Goal: Task Accomplishment & Management: Manage account settings

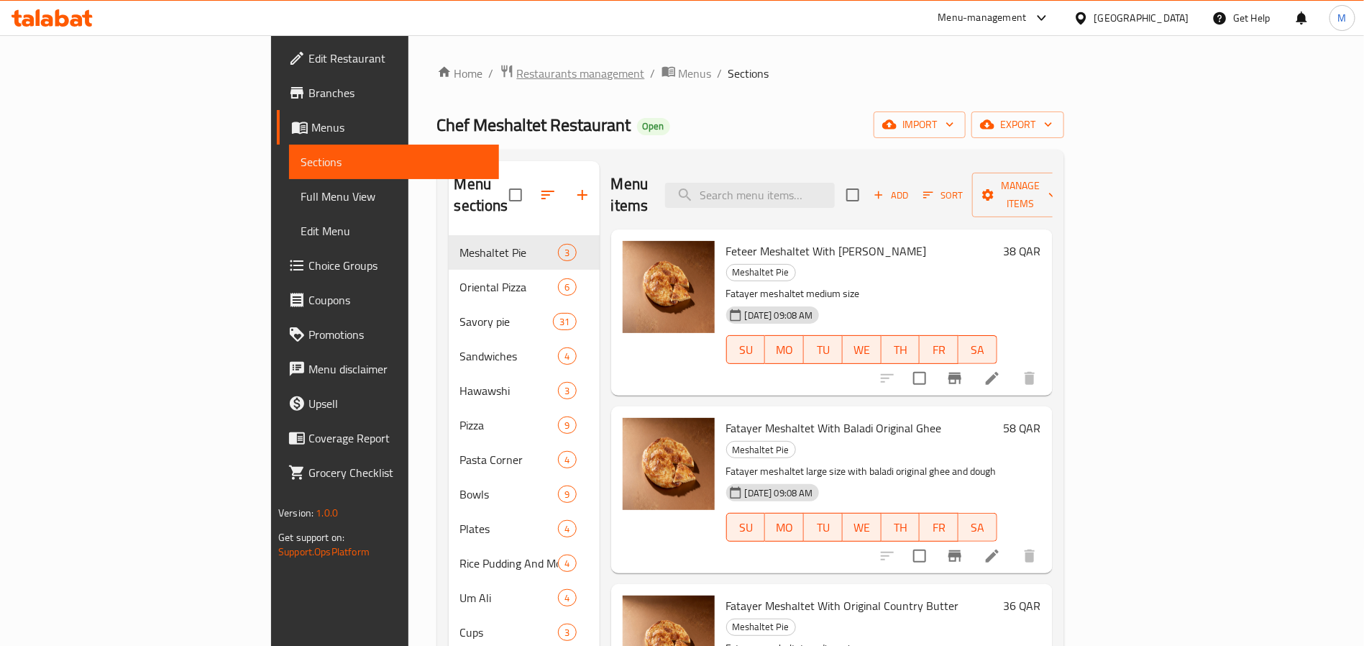
click at [517, 74] on span "Restaurants management" at bounding box center [581, 73] width 128 height 17
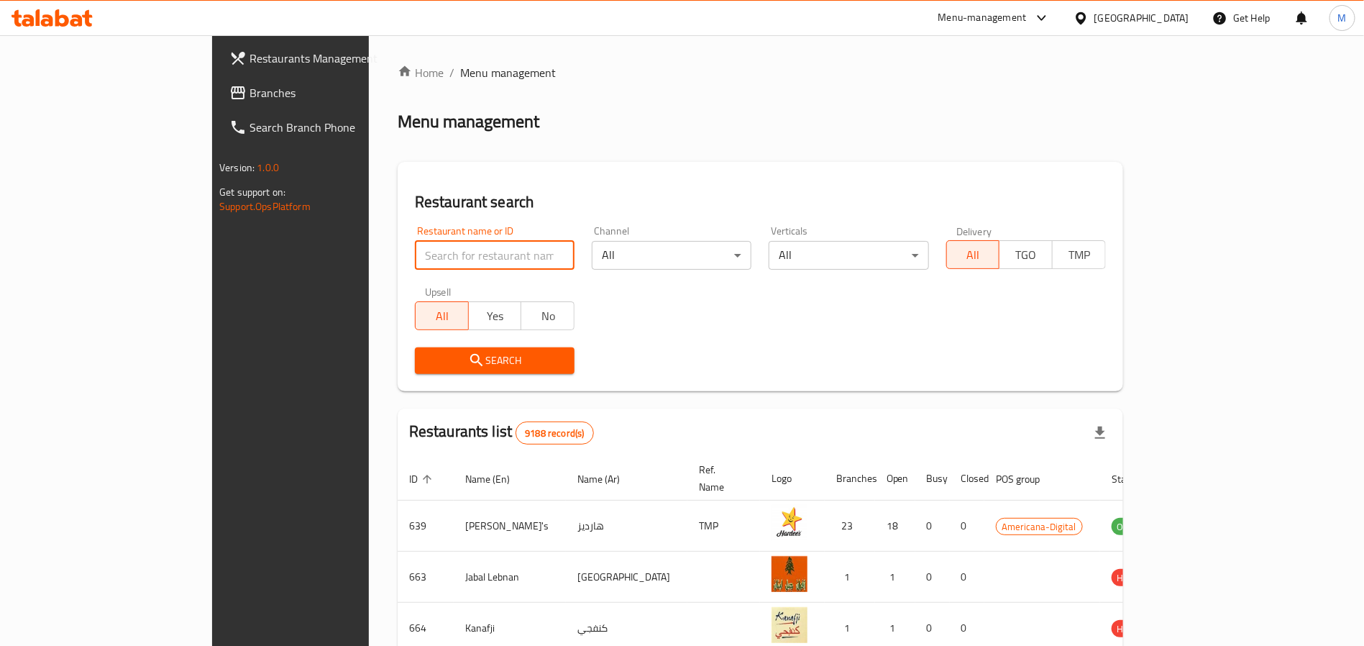
click at [415, 264] on input "search" at bounding box center [495, 255] width 160 height 29
paste input "Little Ruby"
type input "Little Ruby"
click button "Search" at bounding box center [495, 360] width 160 height 27
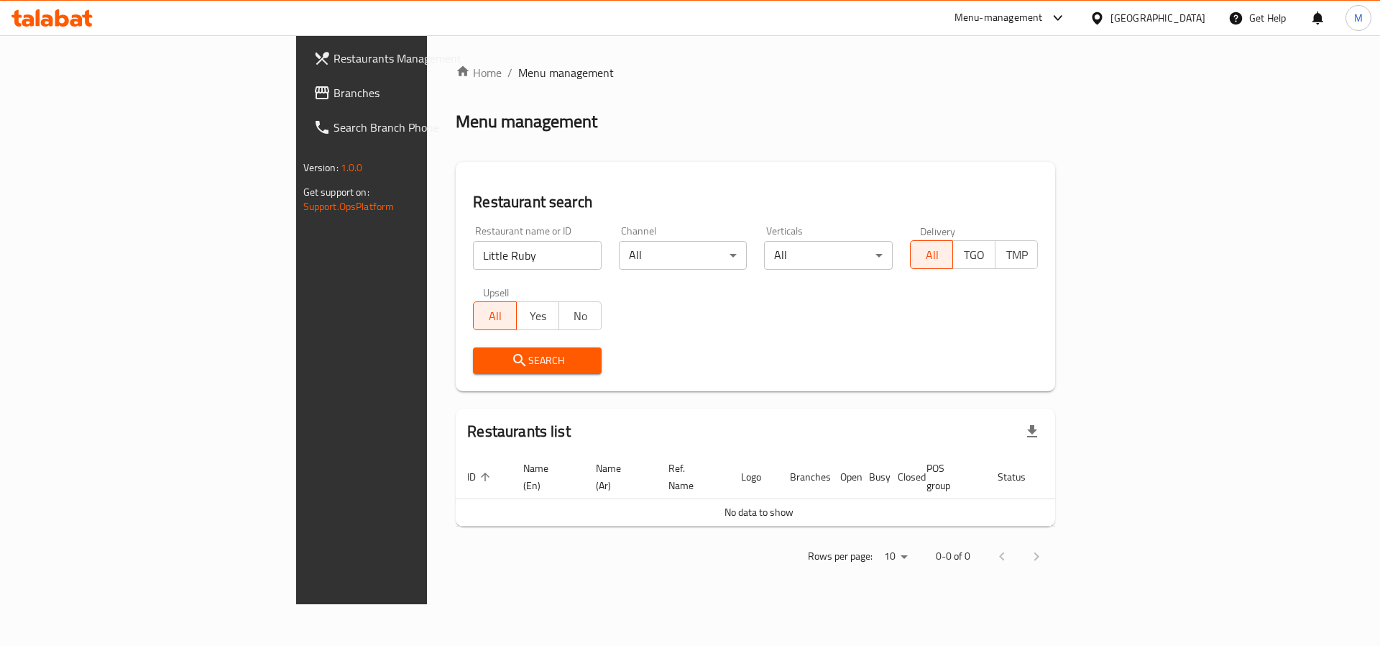
click at [1191, 20] on div "Qatar" at bounding box center [1158, 18] width 95 height 16
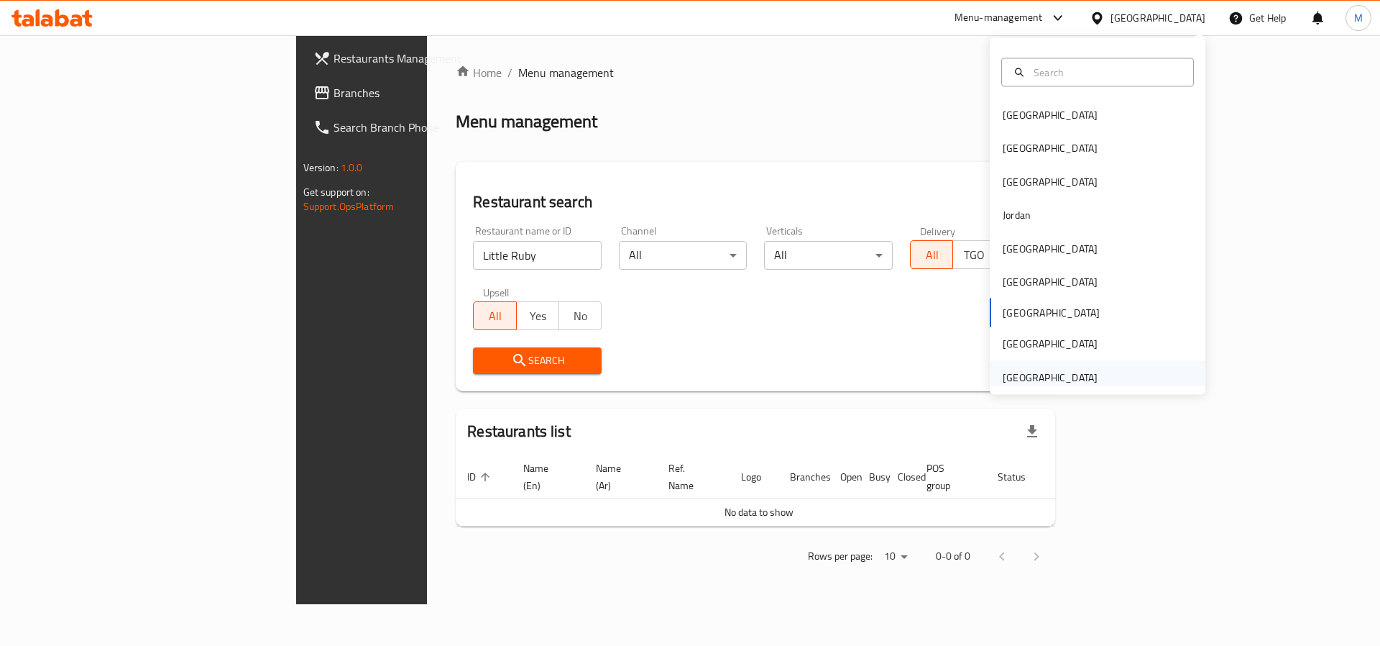
click at [1071, 372] on div "United Arab Emirates" at bounding box center [1050, 377] width 95 height 16
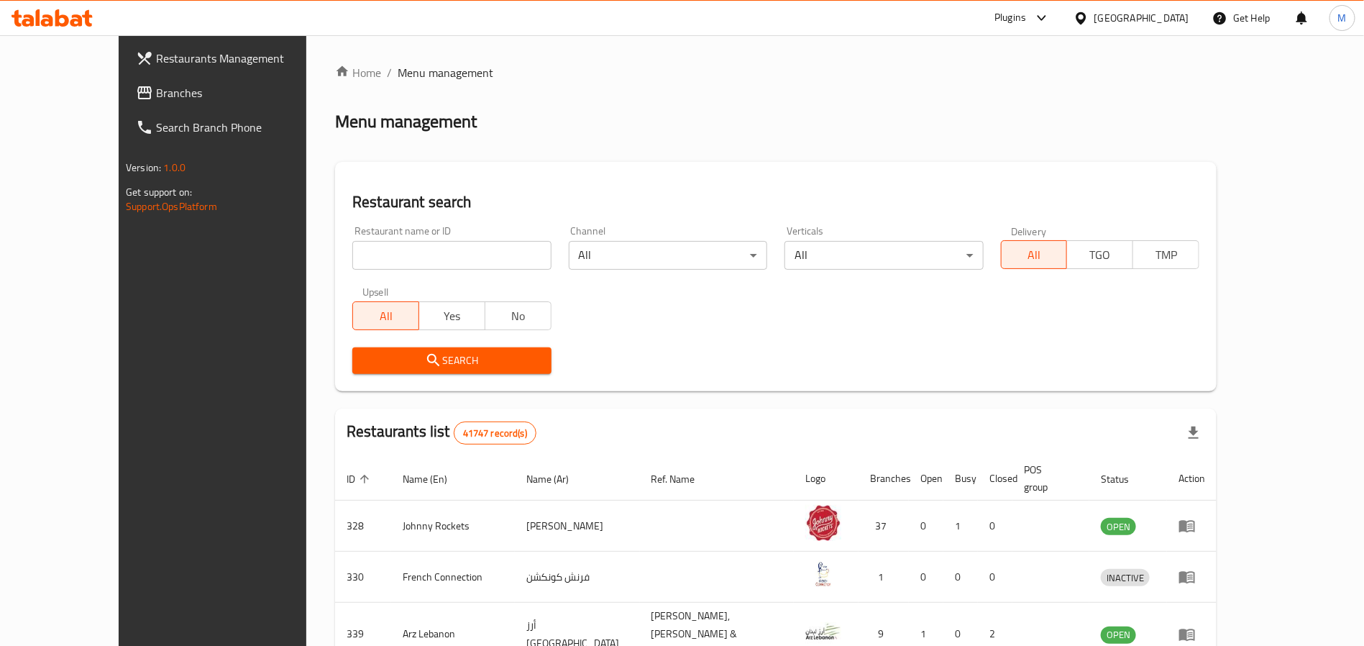
click at [414, 257] on input "search" at bounding box center [451, 255] width 198 height 29
paste input "Little Ruby"
type input "Little Ruby"
click button "Search" at bounding box center [451, 360] width 198 height 27
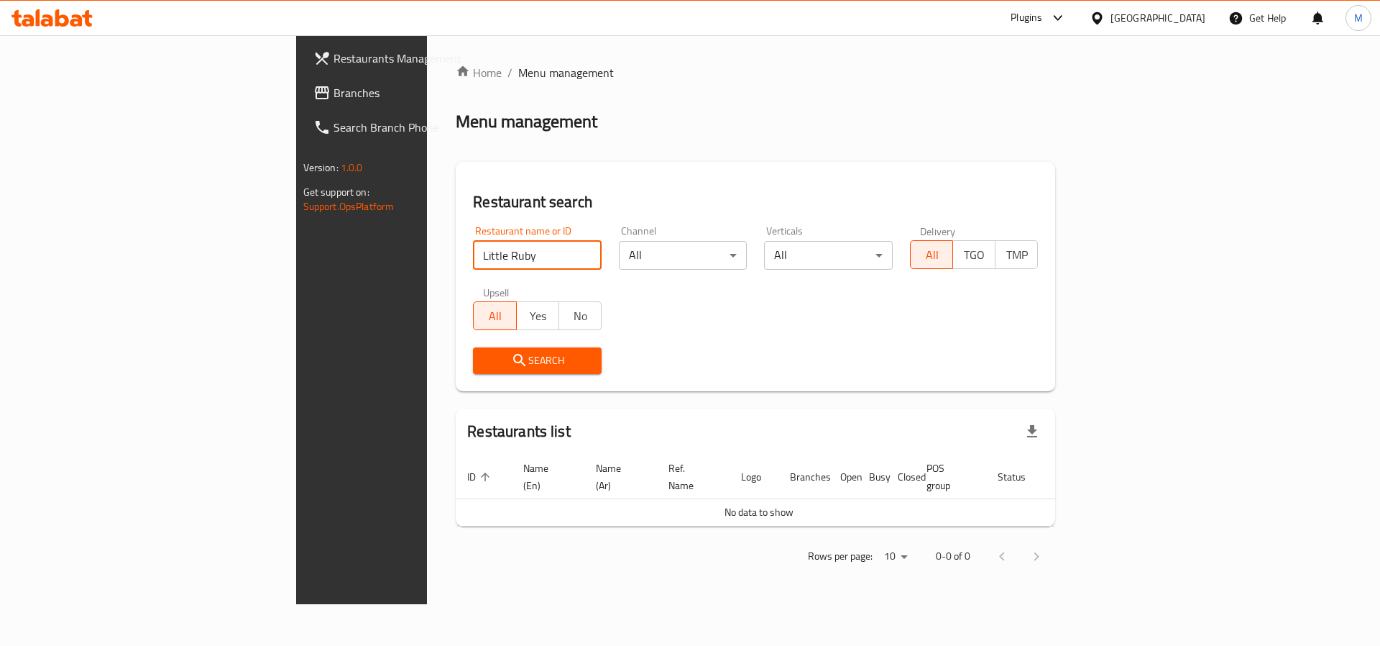
click at [473, 257] on input "Little Ruby" at bounding box center [537, 255] width 129 height 29
click at [1163, 20] on div "United Arab Emirates" at bounding box center [1158, 18] width 95 height 16
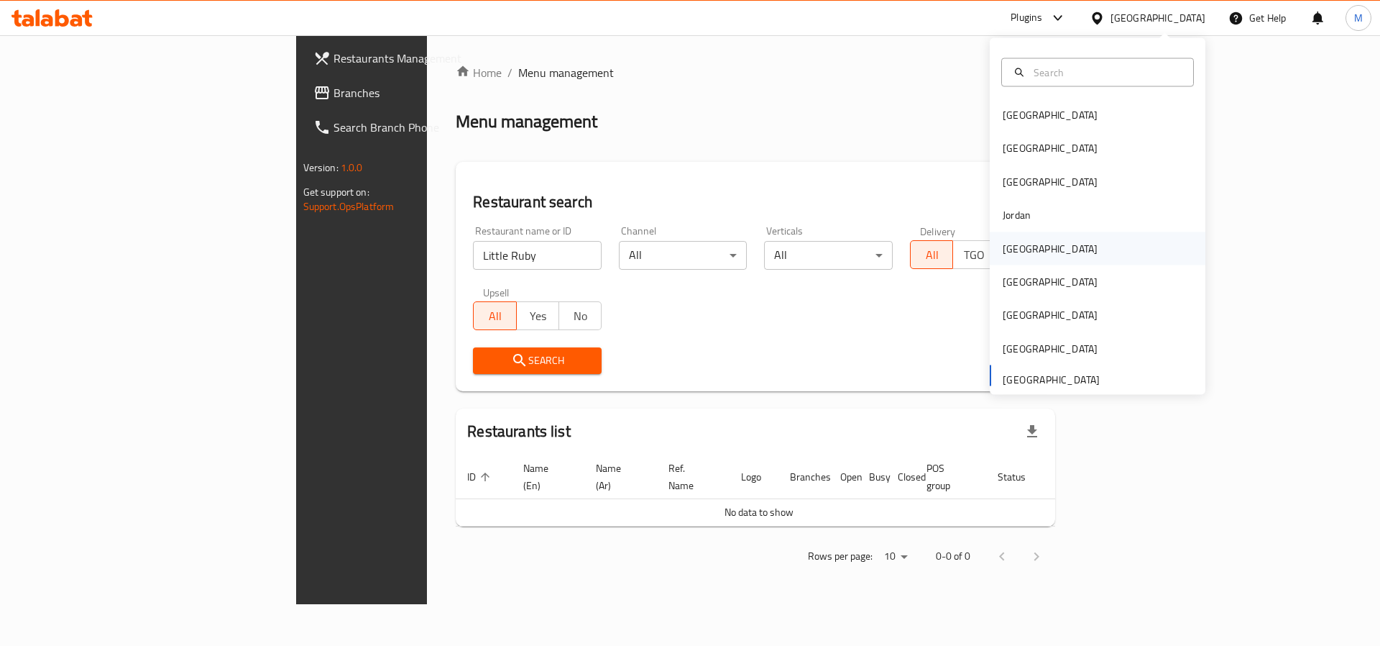
click at [1040, 249] on div "[GEOGRAPHIC_DATA]" at bounding box center [1098, 248] width 216 height 33
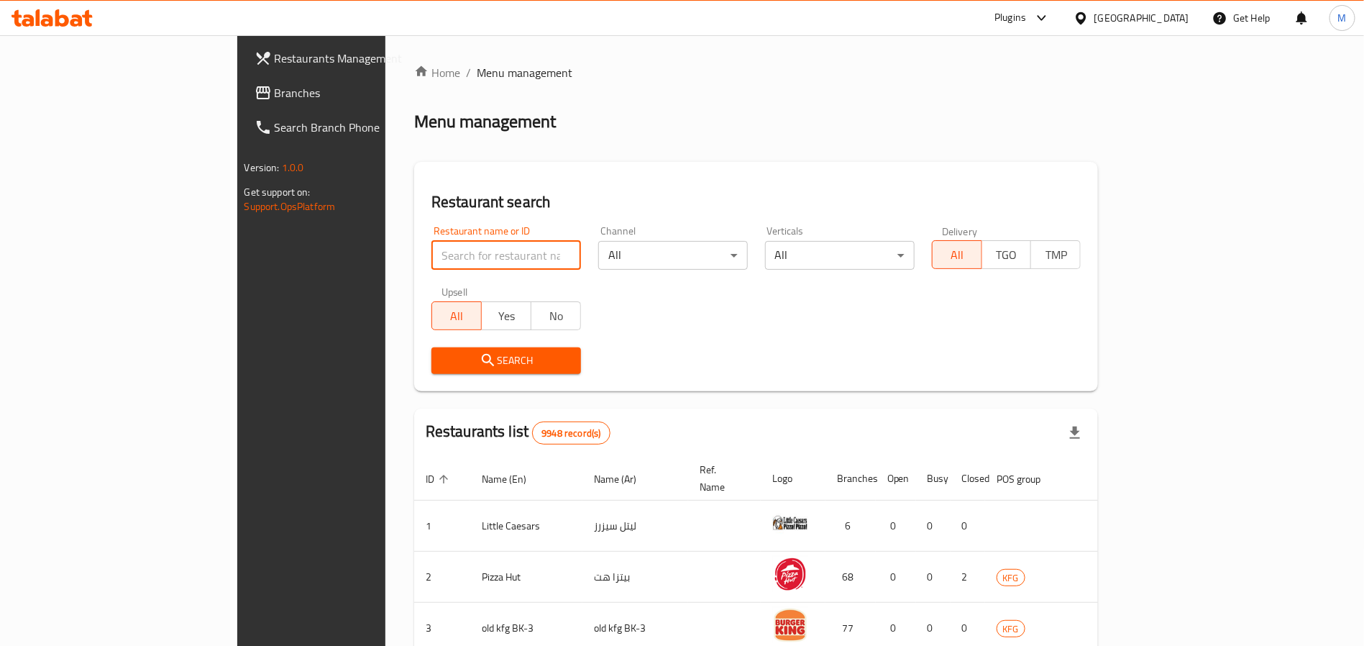
click at [431, 262] on input "search" at bounding box center [506, 255] width 150 height 29
paste input "Little Ruby"
type input "Little Ruby"
click button "Search" at bounding box center [506, 360] width 150 height 27
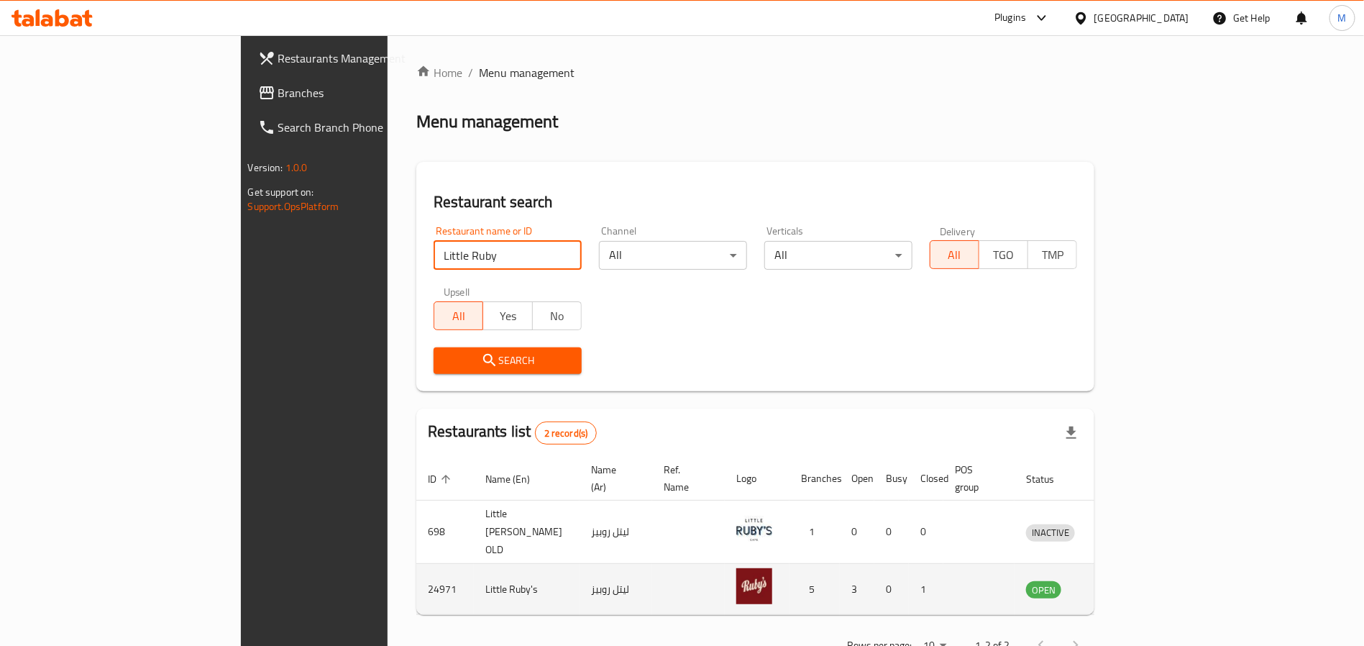
click at [1118, 587] on icon "enhanced table" at bounding box center [1115, 590] width 5 height 6
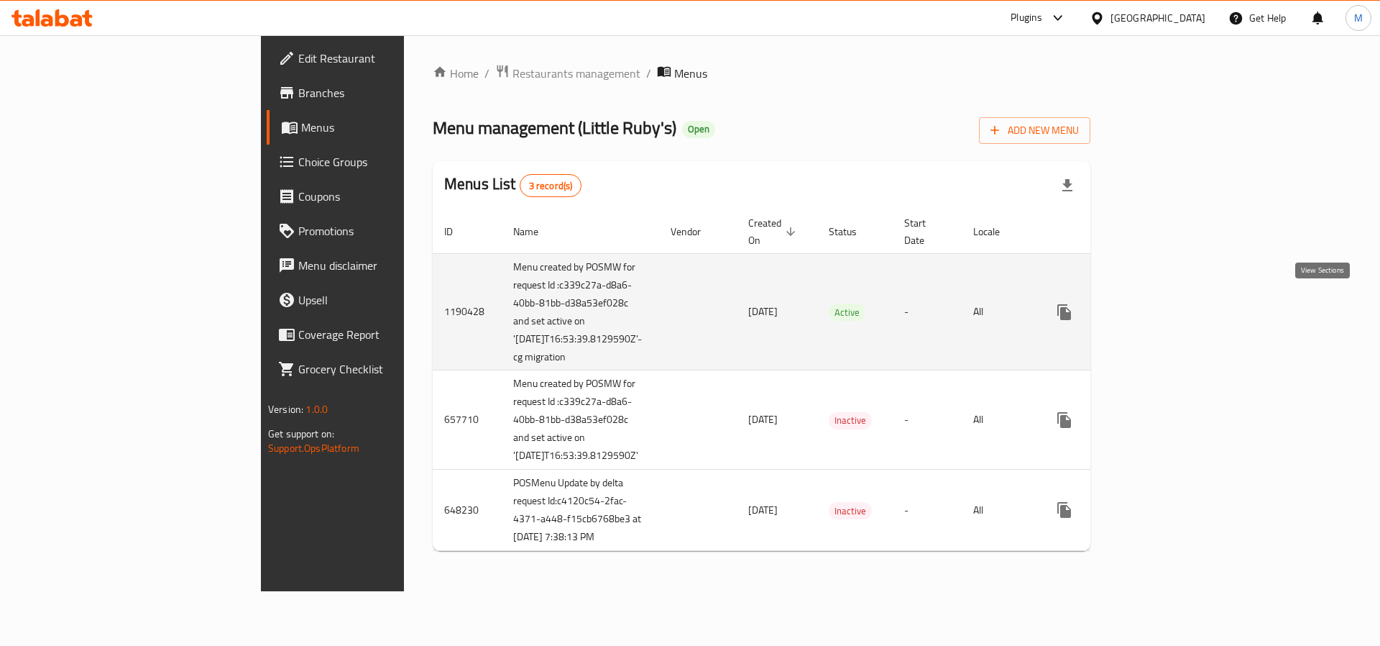
click at [1175, 306] on icon "enhanced table" at bounding box center [1168, 312] width 13 height 13
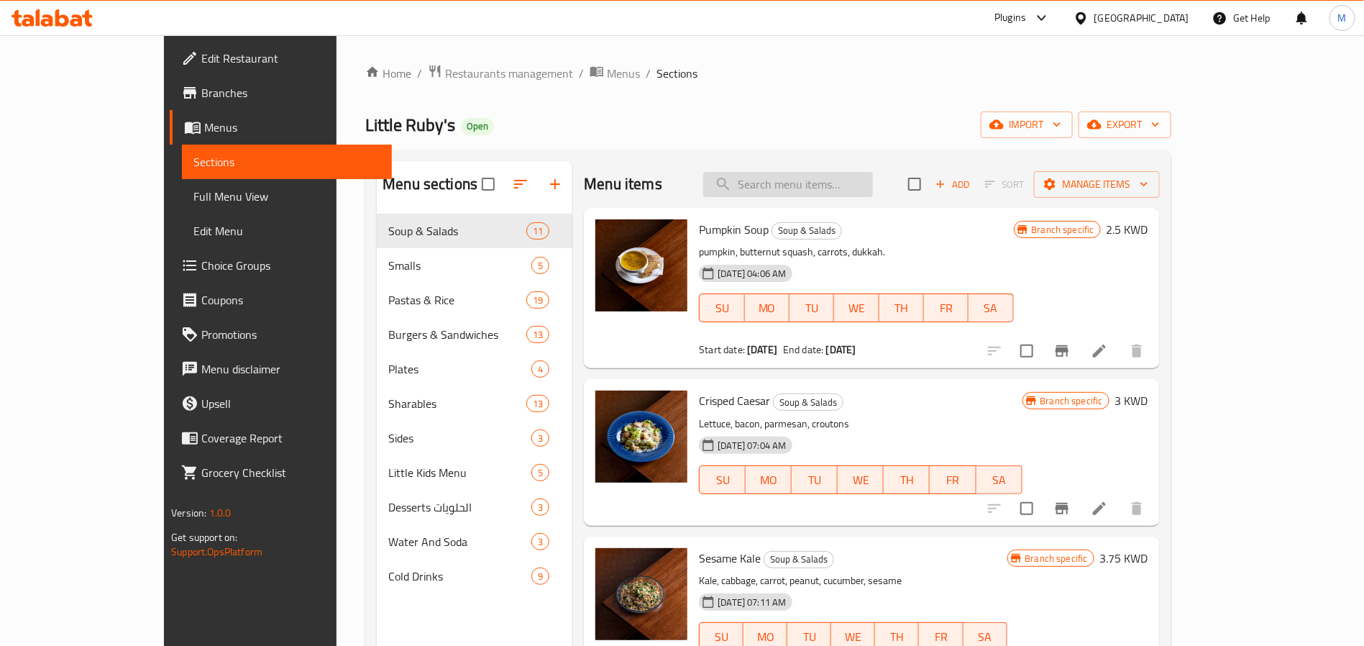
click at [873, 196] on input "search" at bounding box center [788, 184] width 170 height 25
paste input "Milano Chicken"
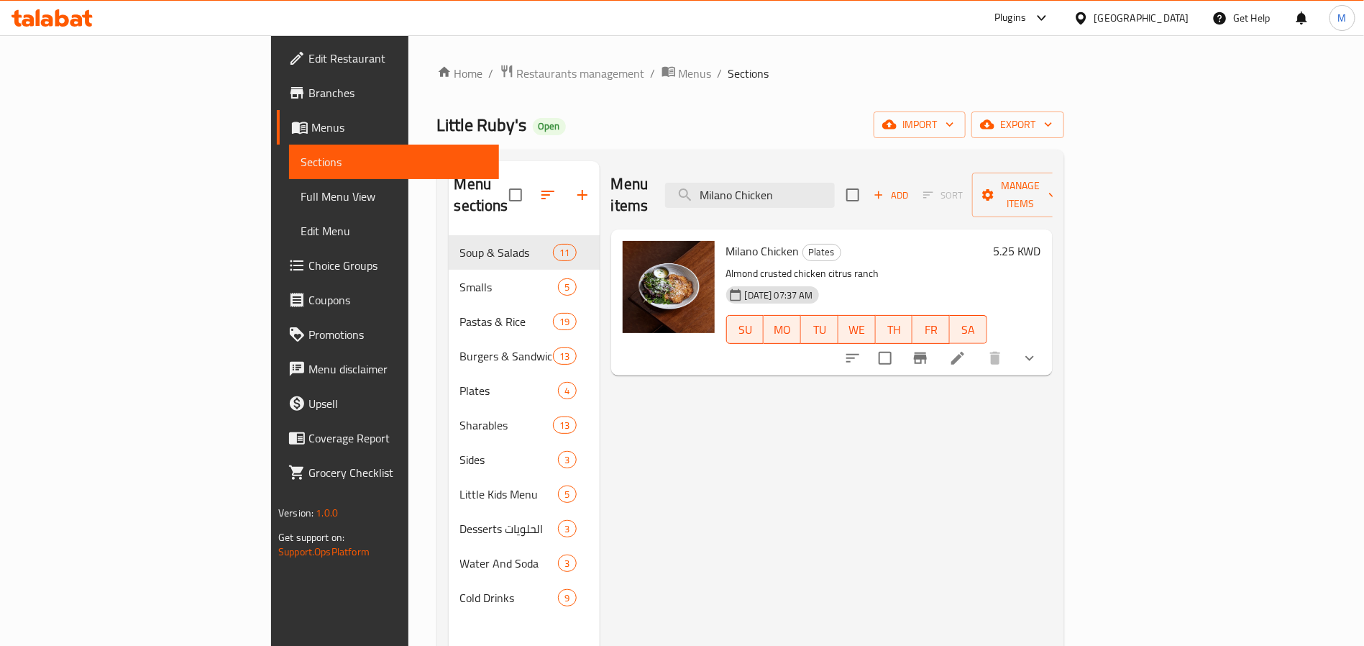
type input "Milano Chicken"
click at [1038, 349] on icon "show more" at bounding box center [1029, 357] width 17 height 17
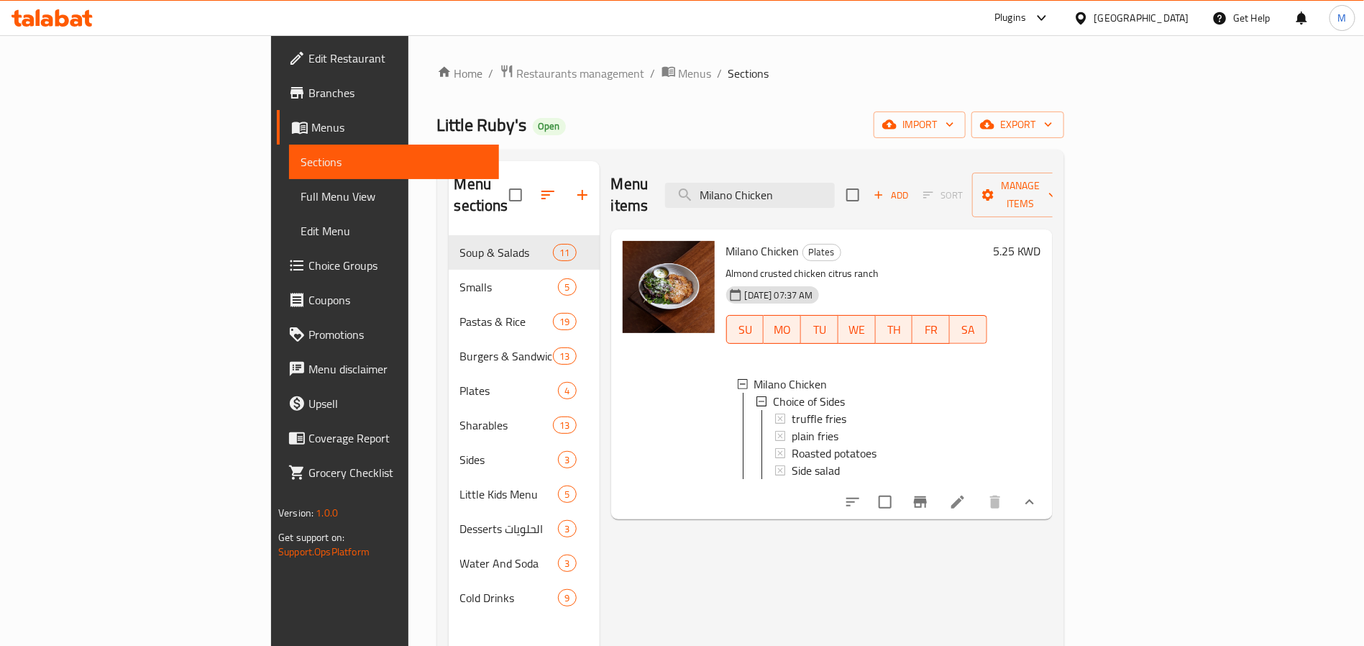
click at [289, 205] on link "Full Menu View" at bounding box center [394, 196] width 210 height 35
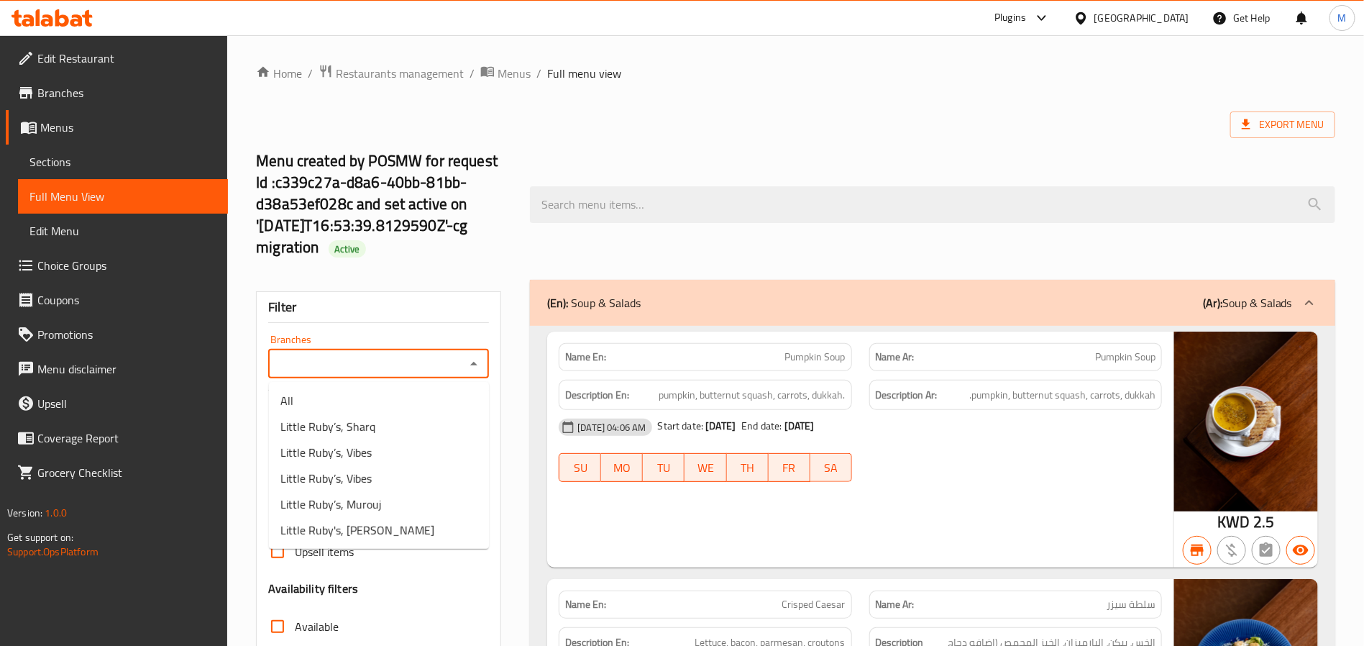
click at [456, 367] on input "Branches" at bounding box center [366, 364] width 188 height 20
click at [130, 160] on span "Sections" at bounding box center [122, 161] width 187 height 17
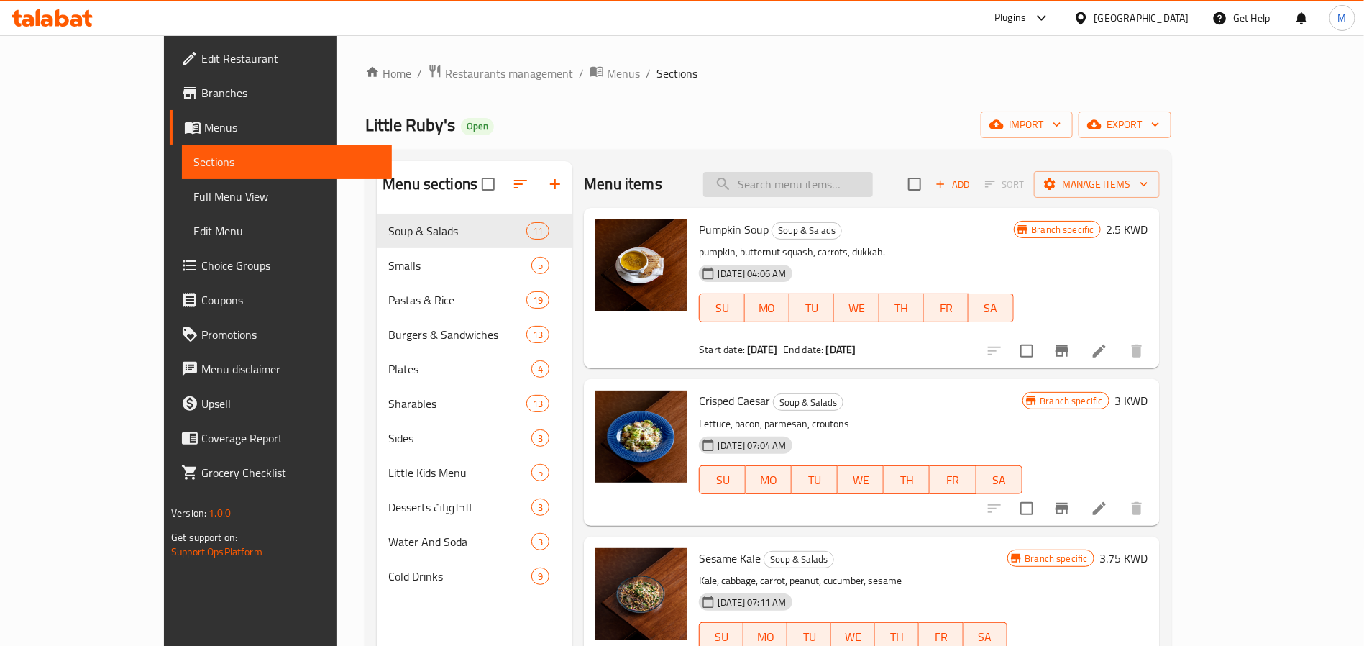
click at [773, 188] on input "search" at bounding box center [788, 184] width 170 height 25
paste input "Milano Chicken"
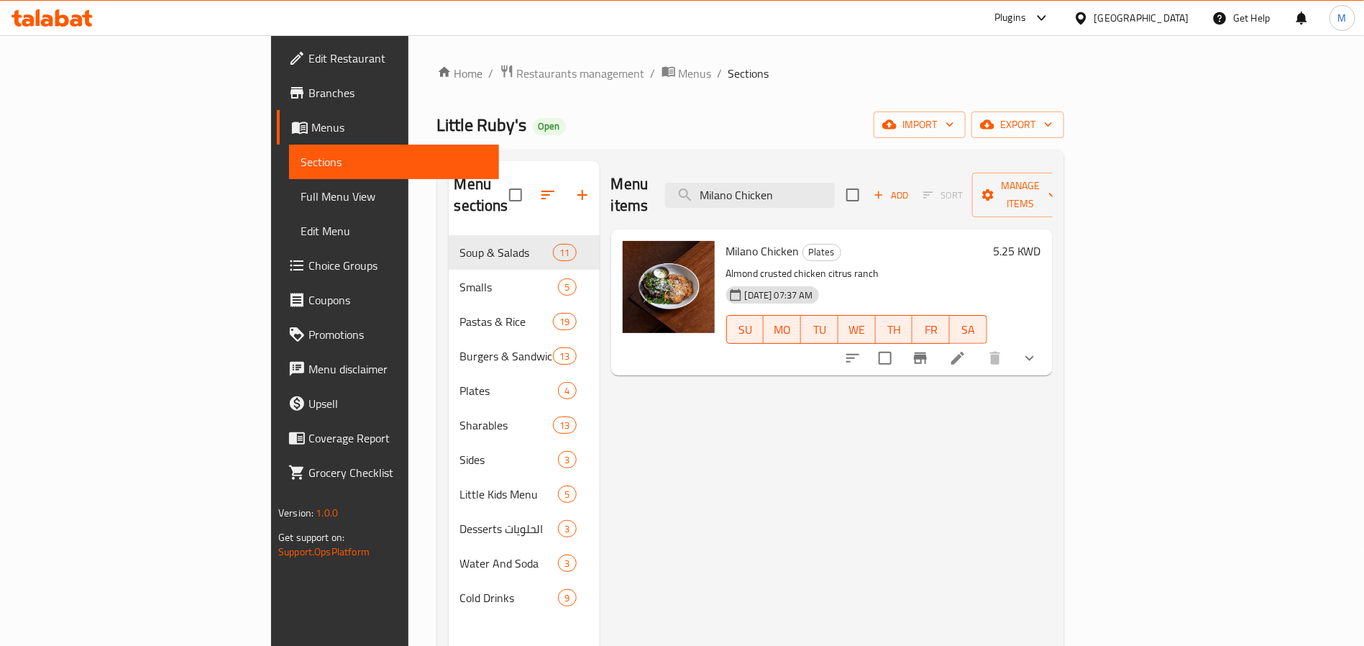
type input "Milano Chicken"
click at [1047, 341] on button "show more" at bounding box center [1029, 358] width 35 height 35
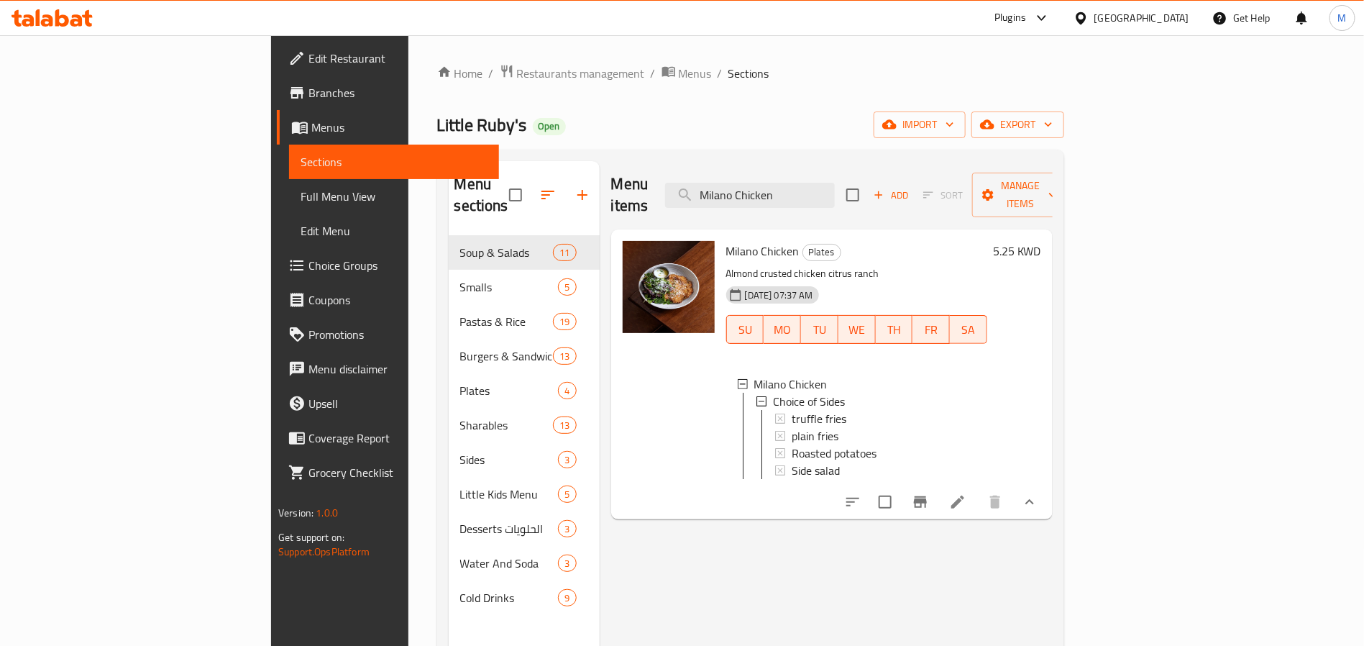
drag, startPoint x: 111, startPoint y: 104, endPoint x: 106, endPoint y: 96, distance: 10.0
click at [277, 104] on link "Branches" at bounding box center [388, 92] width 222 height 35
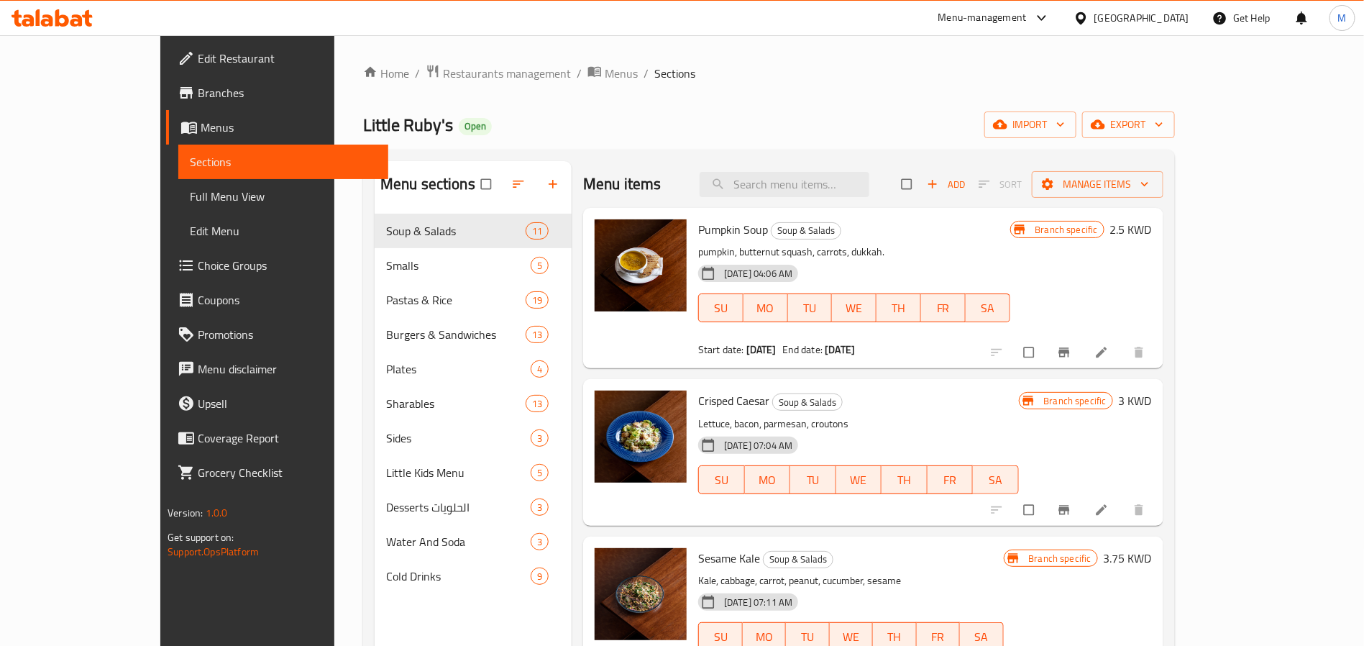
click at [198, 265] on span "Choice Groups" at bounding box center [287, 265] width 179 height 17
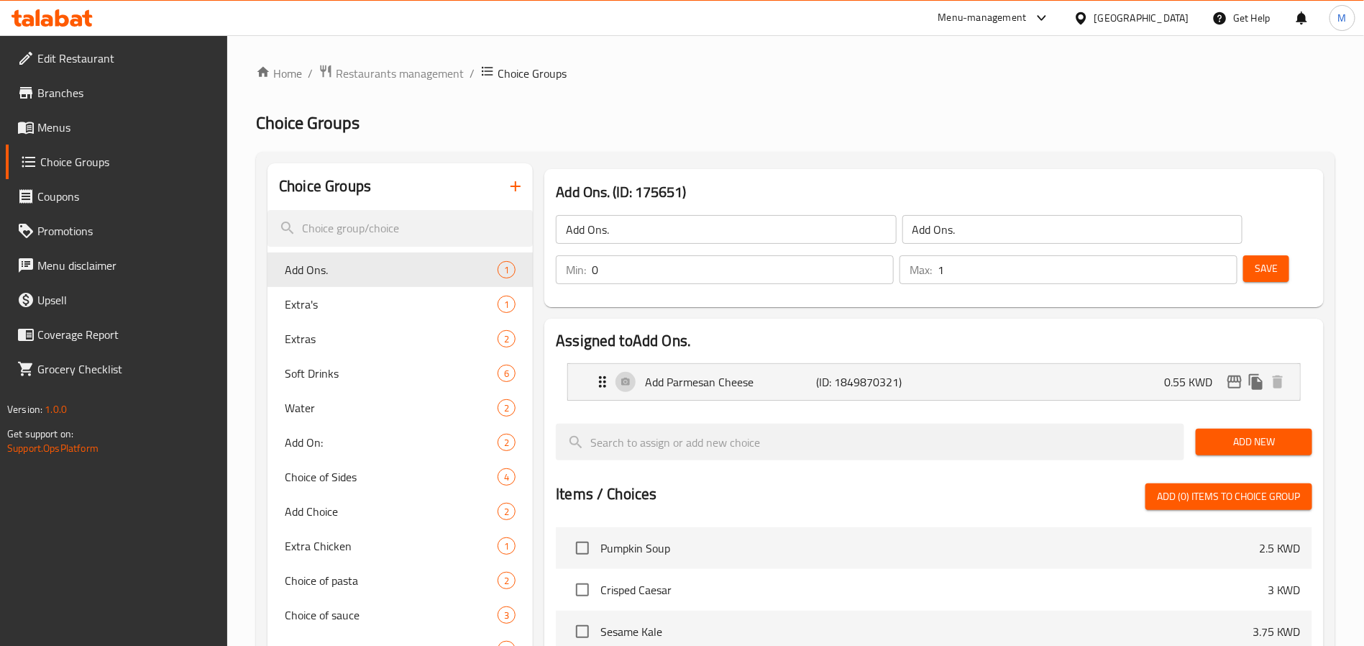
click at [462, 168] on div "Choice Groups" at bounding box center [399, 186] width 265 height 47
click at [415, 553] on span "Extra Chicken" at bounding box center [370, 545] width 170 height 17
type input "Extra Chicken"
type input "دجاج إضافي"
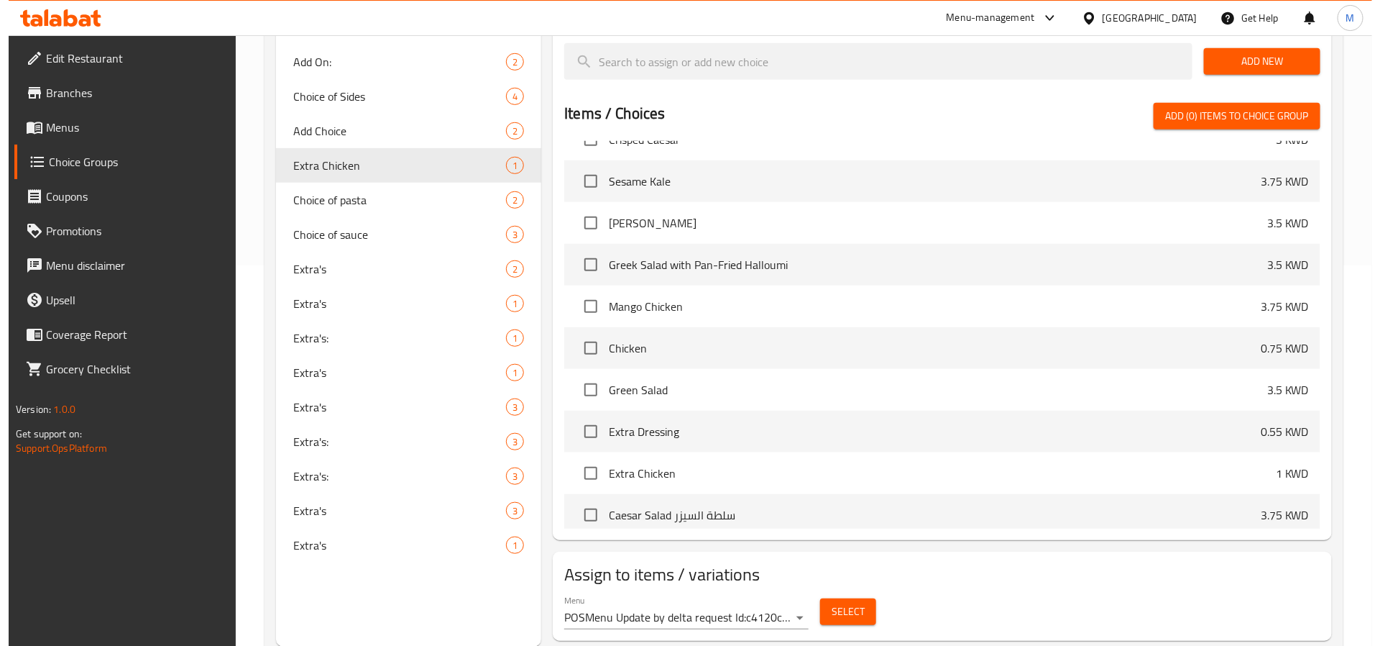
scroll to position [108, 0]
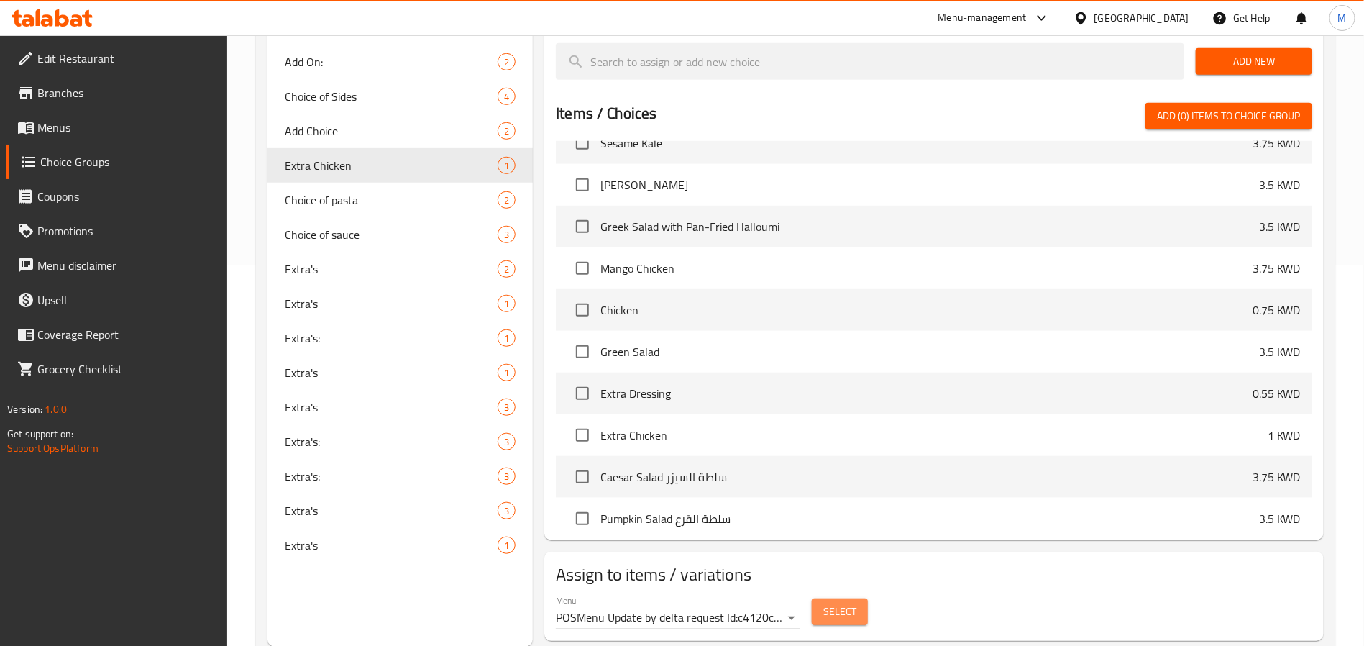
click at [846, 598] on button "Select" at bounding box center [840, 611] width 56 height 27
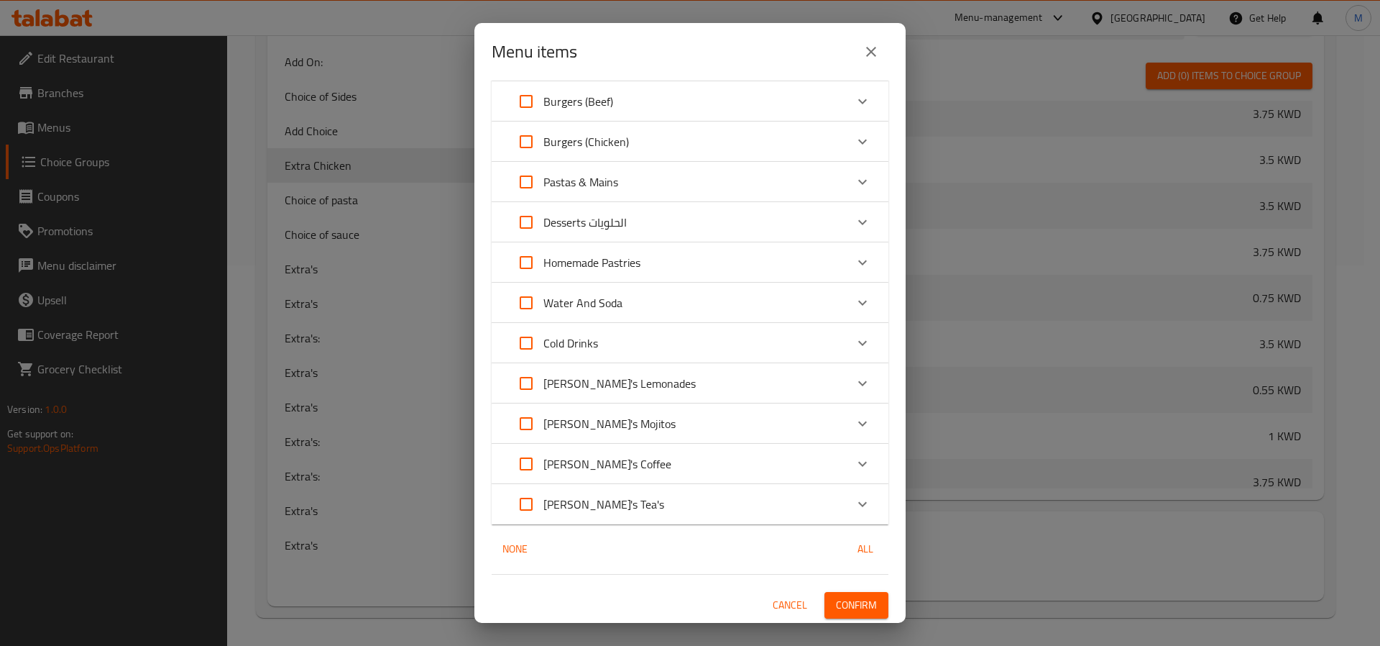
scroll to position [0, 0]
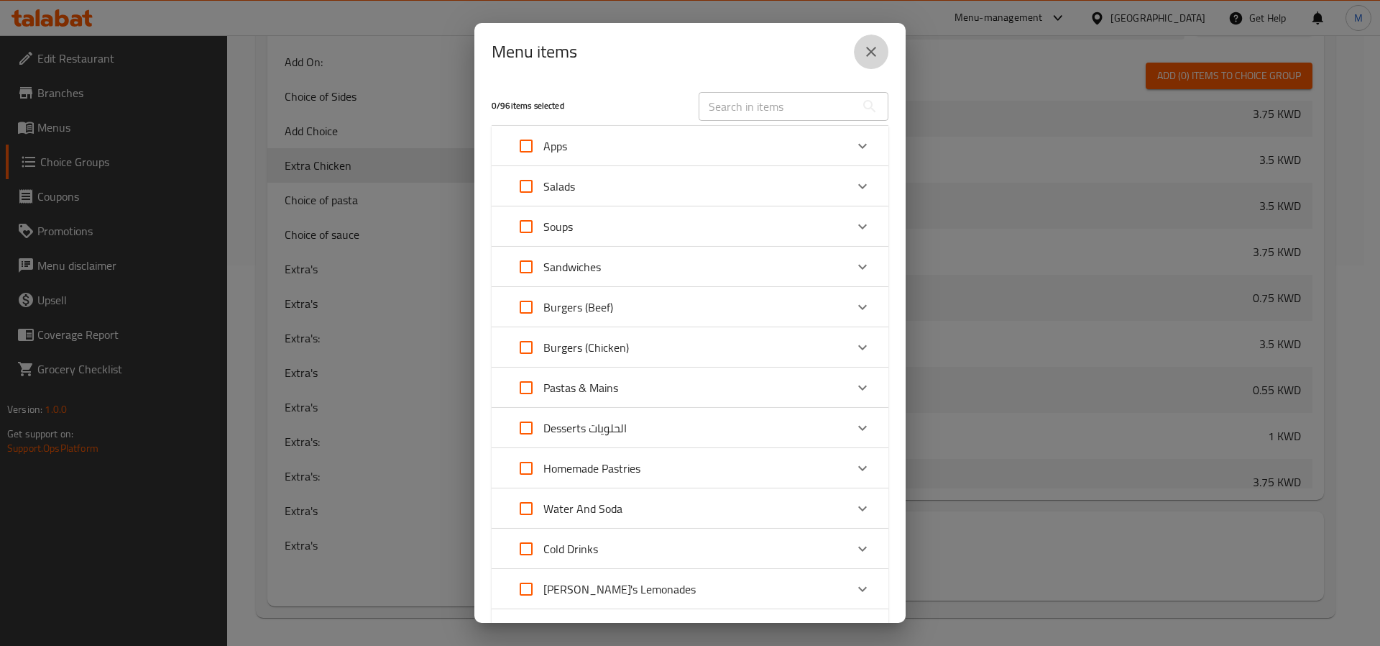
click at [878, 44] on icon "close" at bounding box center [871, 51] width 17 height 17
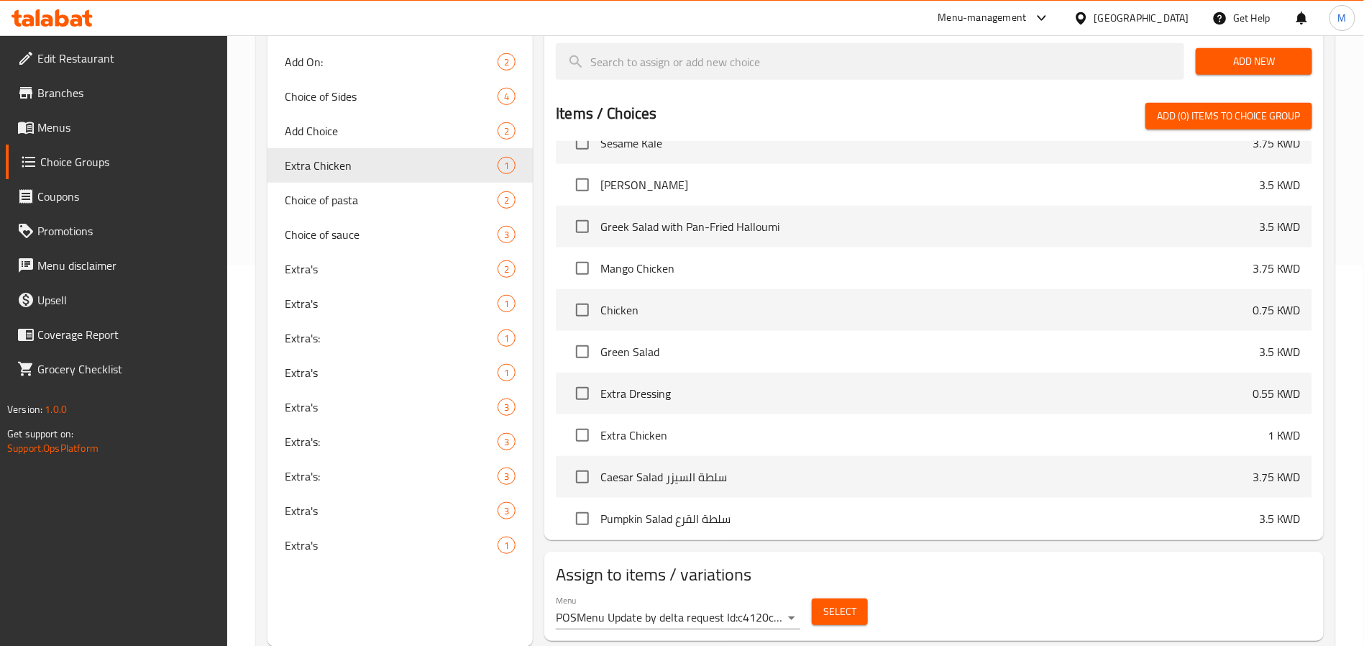
click at [844, 603] on span "Select" at bounding box center [839, 612] width 33 height 18
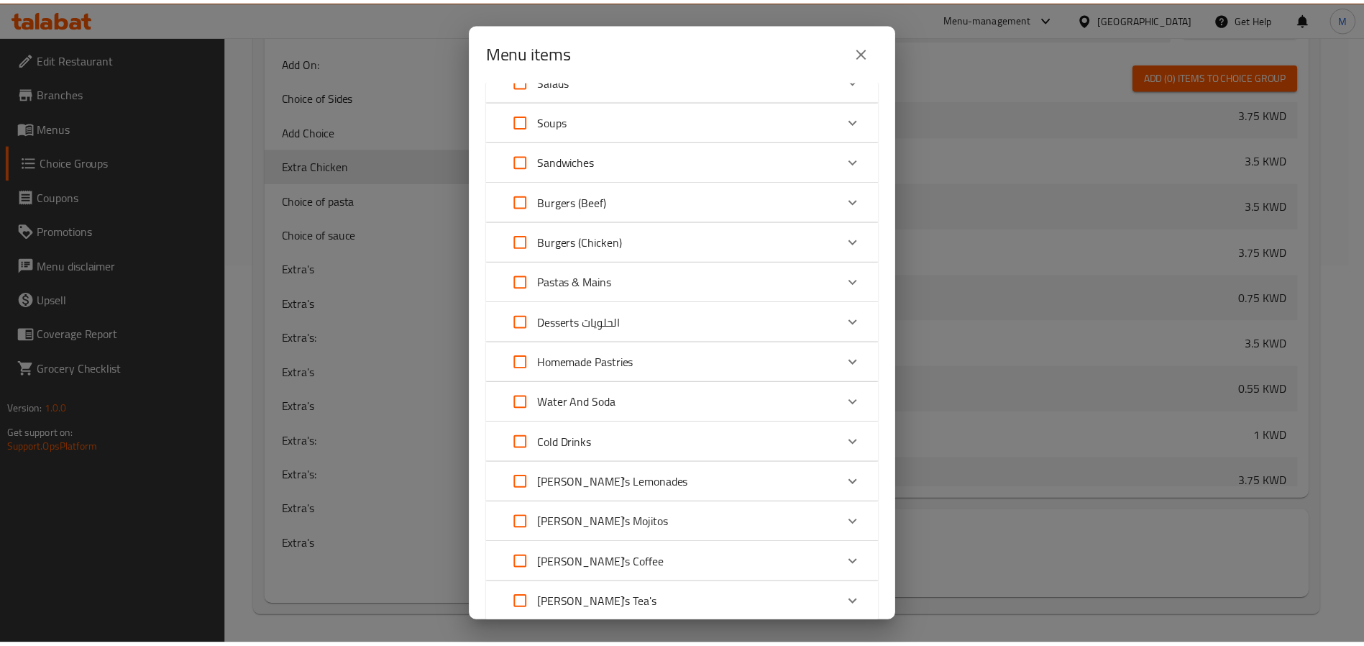
scroll to position [206, 0]
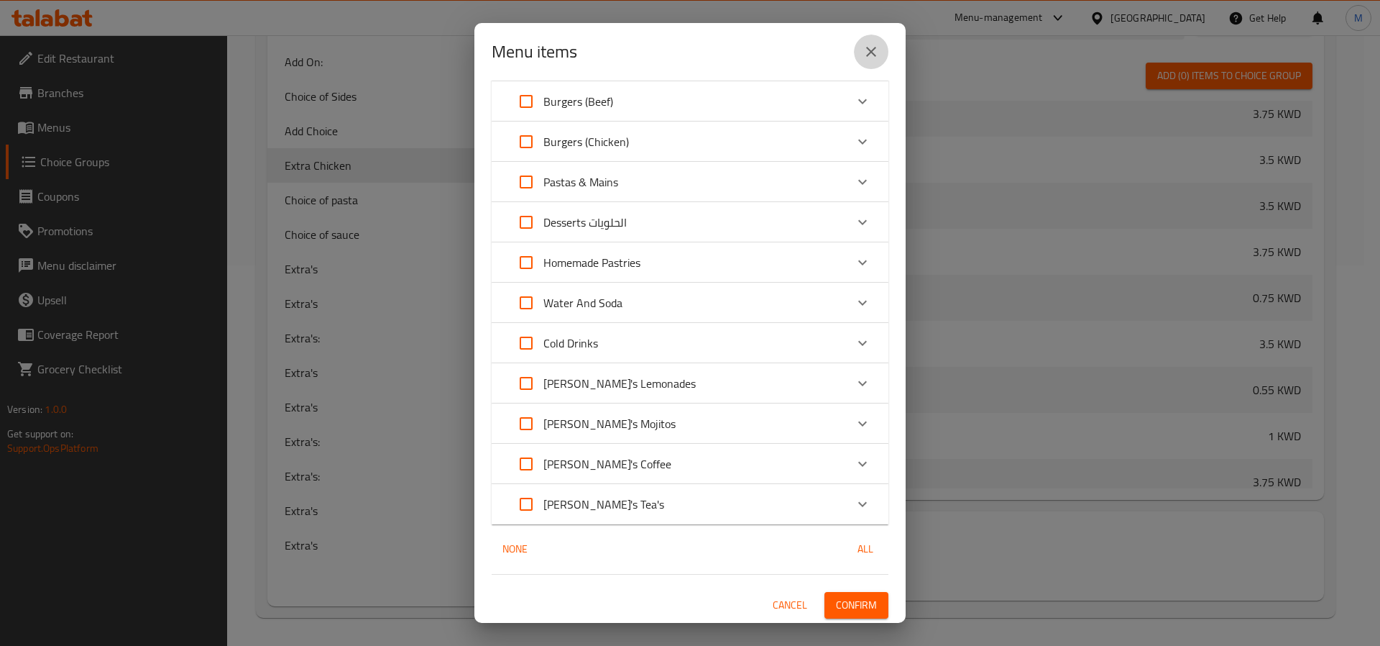
click at [870, 65] on button "close" at bounding box center [871, 52] width 35 height 35
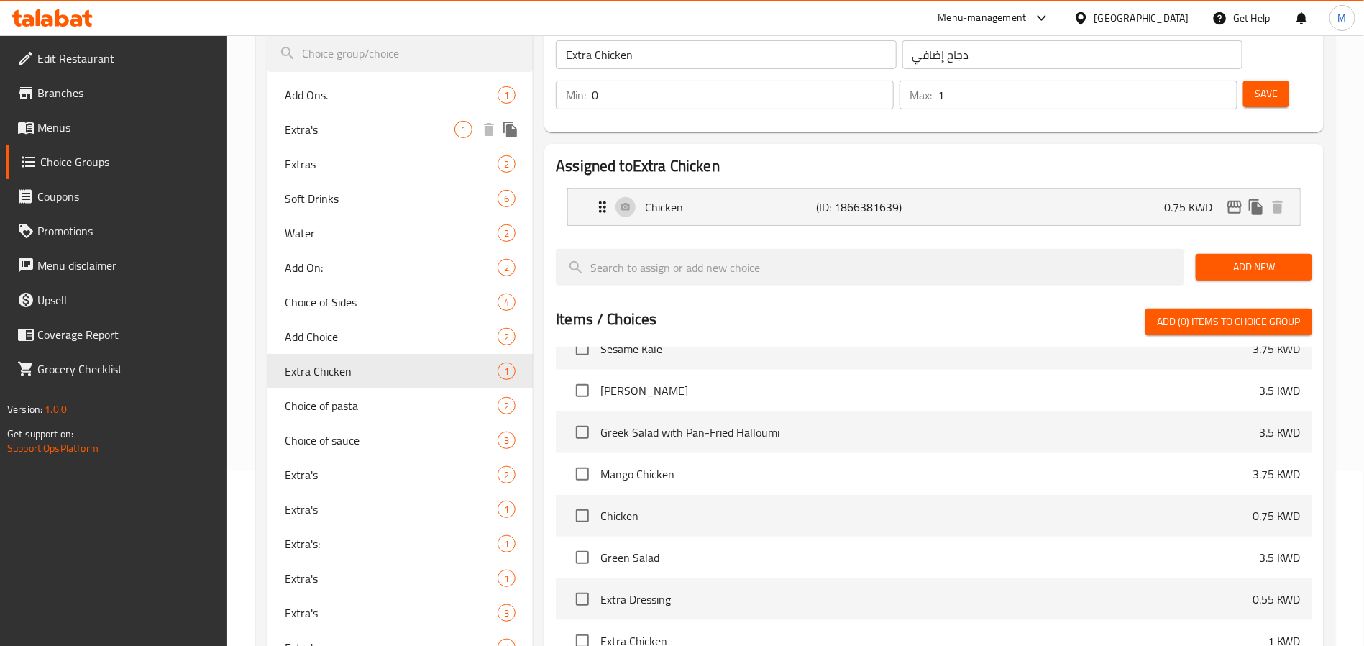
scroll to position [216, 0]
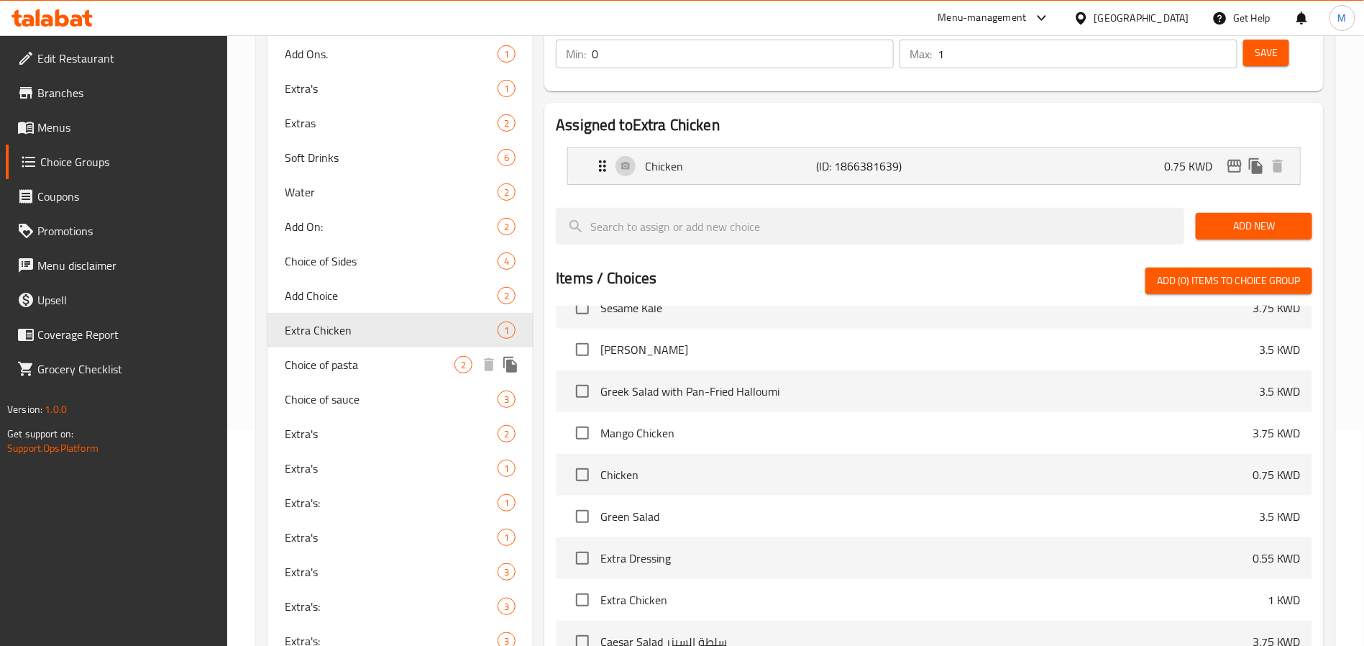
click at [342, 370] on span "Choice of pasta" at bounding box center [370, 364] width 170 height 17
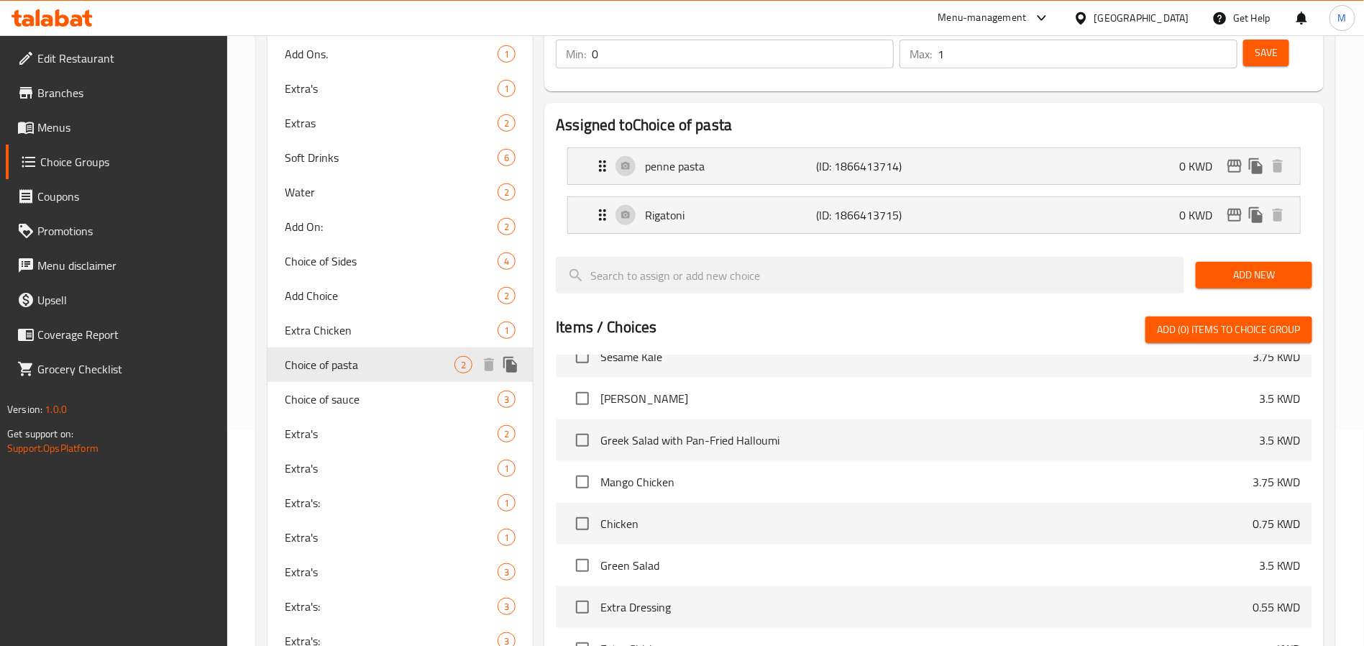
type input "Choice of pasta"
type input "اختيار المعكرونة"
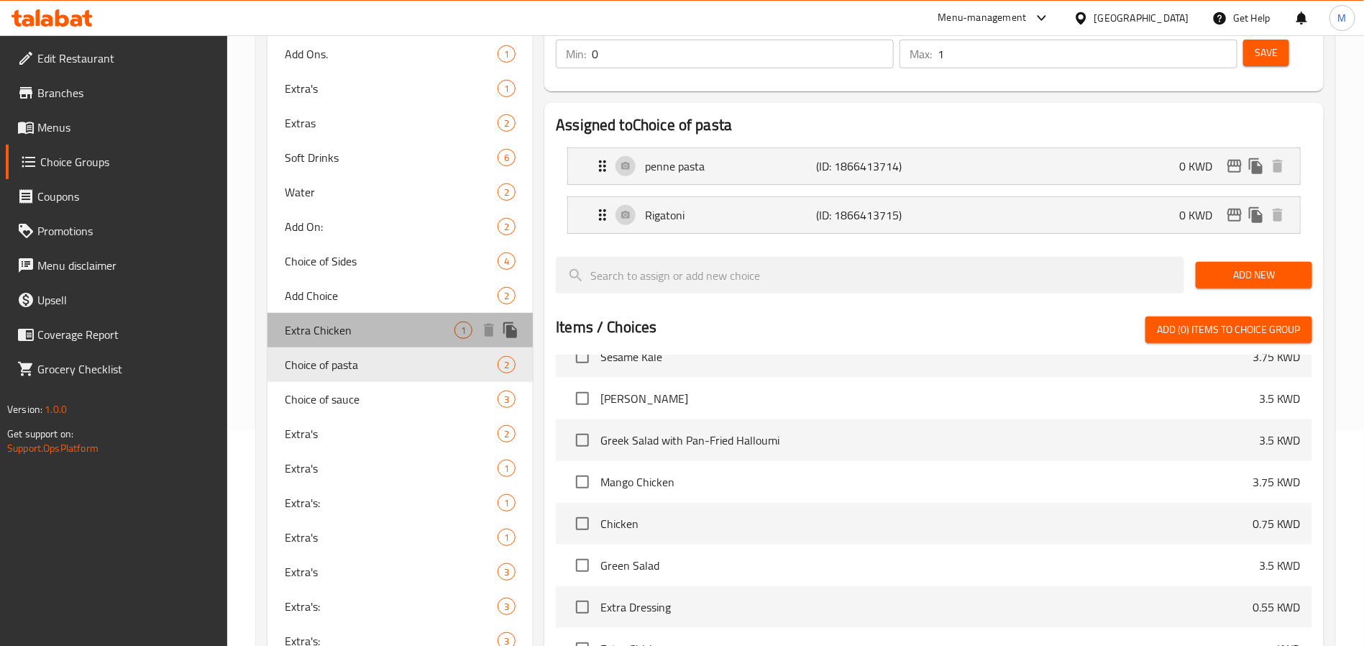
click at [356, 321] on span "Extra Chicken" at bounding box center [370, 329] width 170 height 17
type input "Extra Chicken"
type input "دجاج إضافي"
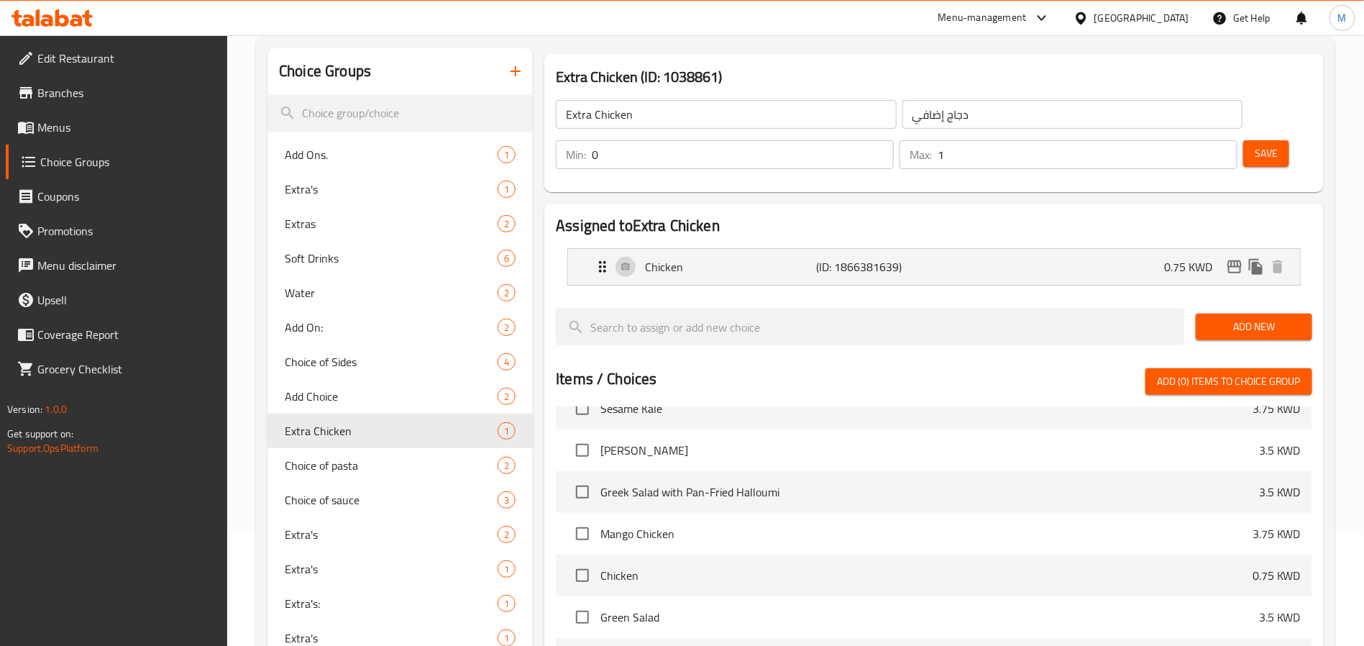
scroll to position [0, 0]
